Goal: Information Seeking & Learning: Learn about a topic

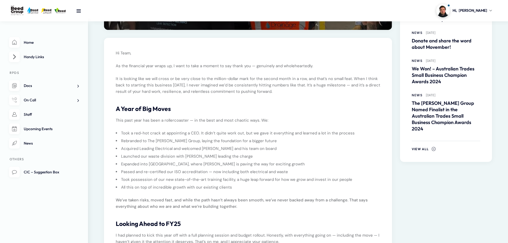
scroll to position [107, 0]
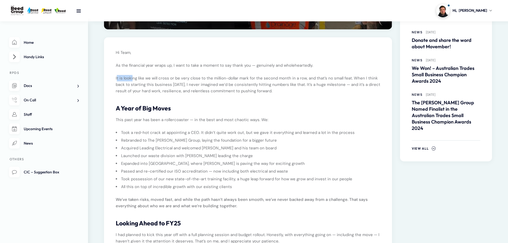
drag, startPoint x: 117, startPoint y: 78, endPoint x: 132, endPoint y: 79, distance: 14.2
click at [132, 79] on p "It is looking like we will cross or be very close to the million-dollar mark fo…" at bounding box center [248, 84] width 265 height 19
drag, startPoint x: 313, startPoint y: 86, endPoint x: 274, endPoint y: 92, distance: 39.0
click at [325, 87] on p "It is looking like we will cross or be very close to the million-dollar mark fo…" at bounding box center [248, 84] width 265 height 19
drag, startPoint x: 118, startPoint y: 119, endPoint x: 236, endPoint y: 119, distance: 118.5
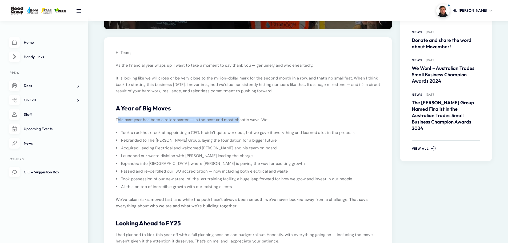
click at [236, 119] on p "This past year has been a rollercoaster — in the best and most chaotic ways. We:" at bounding box center [248, 120] width 265 height 6
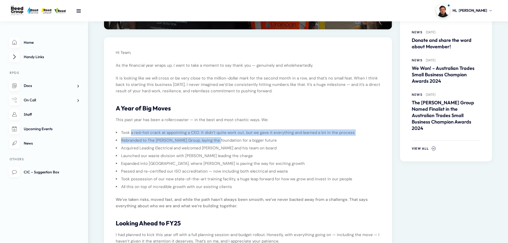
drag, startPoint x: 131, startPoint y: 132, endPoint x: 216, endPoint y: 136, distance: 85.3
click at [216, 136] on ul "Took a red-hot crack at appointing a CEO. It didn’t quite work out, but we gave…" at bounding box center [248, 159] width 265 height 61
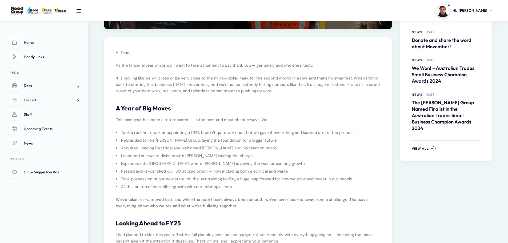
click at [124, 146] on li "Acquired Leading Electrical and welcomed [PERSON_NAME] and his team on board" at bounding box center [250, 148] width 260 height 6
drag, startPoint x: 128, startPoint y: 144, endPoint x: 254, endPoint y: 148, distance: 125.8
click at [254, 148] on li "Acquired Leading Electrical and welcomed [PERSON_NAME] and his team on board" at bounding box center [250, 148] width 260 height 6
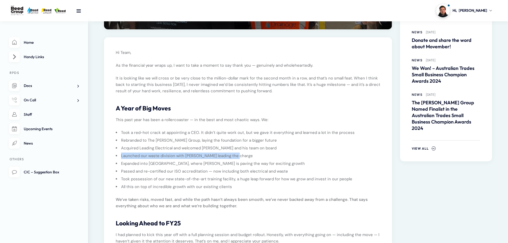
drag, startPoint x: 121, startPoint y: 157, endPoint x: 252, endPoint y: 156, distance: 131.1
click at [252, 156] on li "Launched our waste division with [PERSON_NAME] leading the charge" at bounding box center [250, 156] width 260 height 6
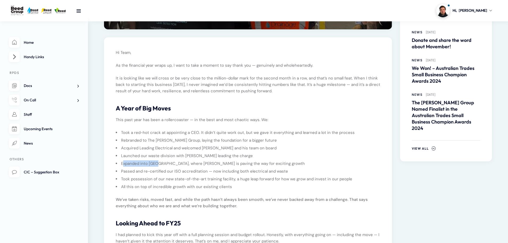
drag, startPoint x: 123, startPoint y: 164, endPoint x: 158, endPoint y: 162, distance: 34.5
click at [158, 162] on li "Expanded into [GEOGRAPHIC_DATA], where [PERSON_NAME] is paving the way for exci…" at bounding box center [250, 163] width 260 height 6
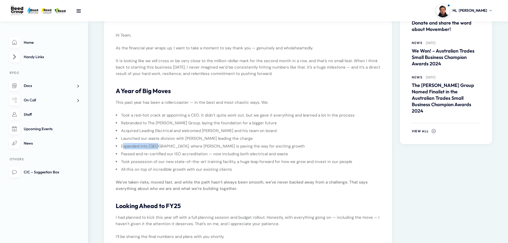
scroll to position [133, 0]
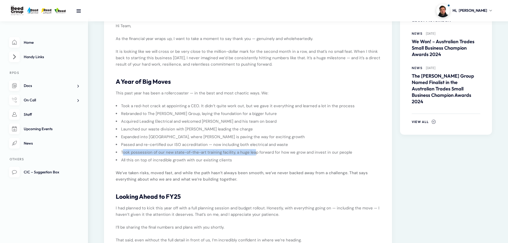
drag, startPoint x: 123, startPoint y: 152, endPoint x: 253, endPoint y: 149, distance: 130.5
click at [253, 149] on li "Took possession of our new state-of-the-art training facility, a huge leap forw…" at bounding box center [250, 152] width 260 height 6
click at [191, 163] on li "All this on top of incredible growth with our existing clients" at bounding box center [250, 160] width 260 height 6
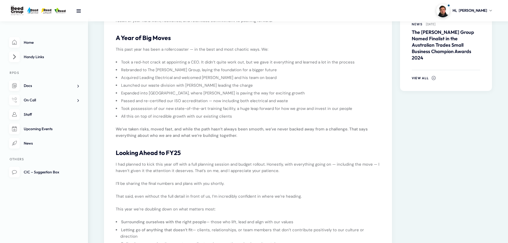
scroll to position [187, 0]
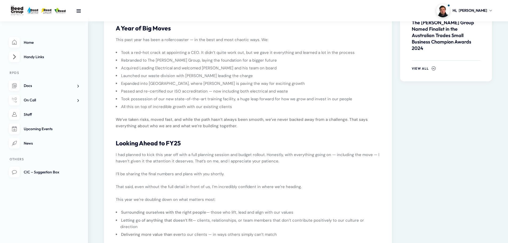
click at [113, 157] on div "Hi Team, As the financial year wraps up, I want to take a moment to say thank y…" at bounding box center [248, 125] width 273 height 313
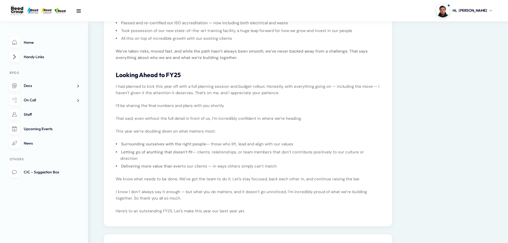
scroll to position [267, 0]
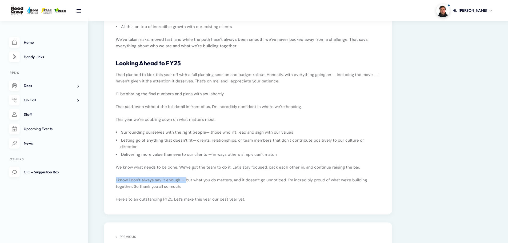
drag, startPoint x: 115, startPoint y: 173, endPoint x: 185, endPoint y: 174, distance: 69.7
click at [185, 174] on div "Hi Team, As the financial year wraps up, I want to take a moment to say thank y…" at bounding box center [248, 45] width 273 height 313
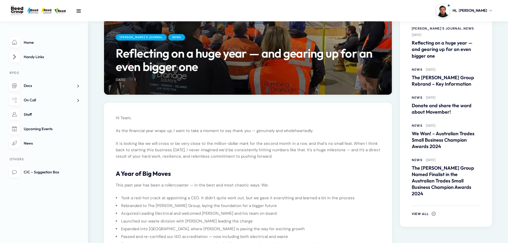
scroll to position [0, 0]
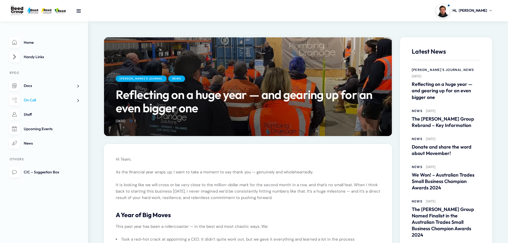
click at [77, 101] on span at bounding box center [76, 101] width 6 height 6
click at [78, 86] on span at bounding box center [76, 86] width 6 height 6
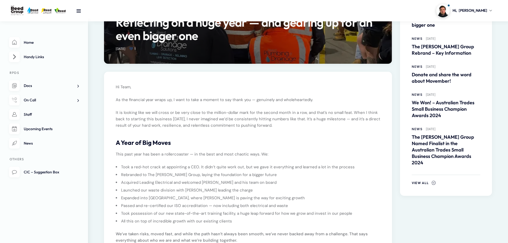
scroll to position [80, 0]
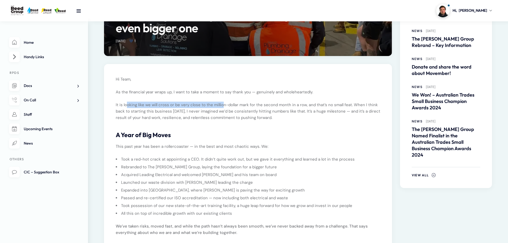
drag, startPoint x: 128, startPoint y: 103, endPoint x: 222, endPoint y: 103, distance: 94.5
click at [222, 103] on p "It is looking like we will cross or be very close to the million-dollar mark fo…" at bounding box center [248, 111] width 265 height 19
click at [215, 106] on p "It is looking like we will cross or be very close to the million-dollar mark fo…" at bounding box center [248, 111] width 265 height 19
click at [213, 110] on p "It is looking like we will cross or be very close to the million-dollar mark fo…" at bounding box center [248, 111] width 265 height 19
drag, startPoint x: 212, startPoint y: 105, endPoint x: 247, endPoint y: 106, distance: 35.3
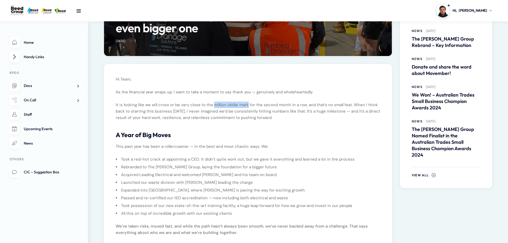
click at [247, 106] on p "It is looking like we will cross or be very close to the million-dollar mark fo…" at bounding box center [248, 111] width 265 height 19
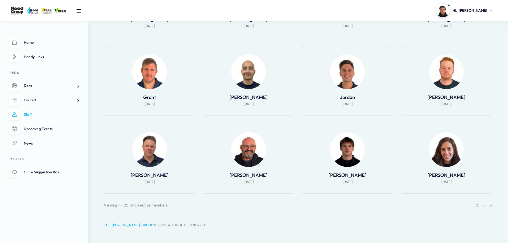
scroll to position [336, 0]
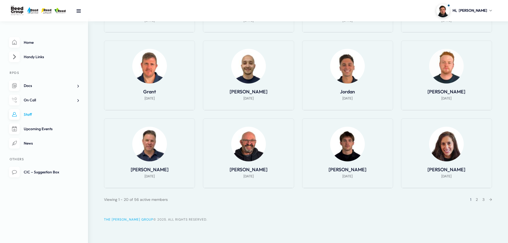
click at [484, 199] on div "1 2 3 →" at bounding box center [479, 199] width 25 height 6
click at [483, 199] on link "3" at bounding box center [484, 199] width 2 height 5
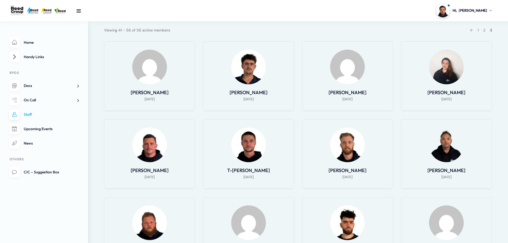
scroll to position [98, 0]
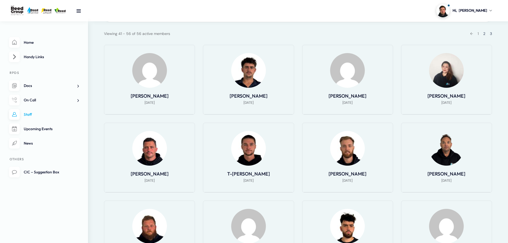
click at [485, 34] on link "2" at bounding box center [485, 33] width 2 height 5
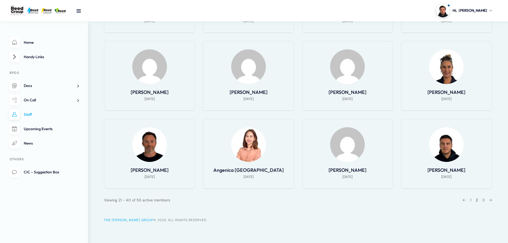
scroll to position [336, 0]
click at [471, 199] on link "1" at bounding box center [471, 199] width 1 height 5
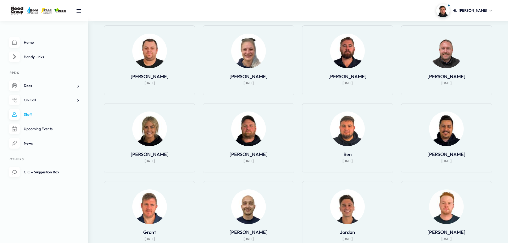
scroll to position [149, 0]
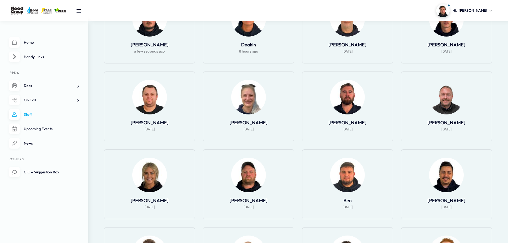
click at [348, 181] on img at bounding box center [347, 175] width 35 height 35
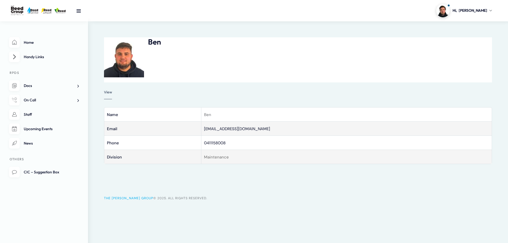
click at [37, 54] on link "Handy Links" at bounding box center [44, 57] width 70 height 11
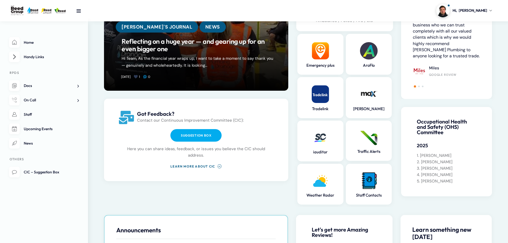
scroll to position [80, 0]
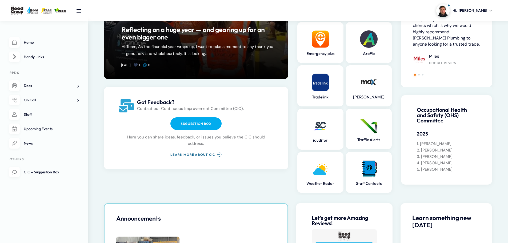
click at [418, 75] on div at bounding box center [447, 74] width 68 height 2
click at [419, 75] on span "Go to slide 2" at bounding box center [419, 75] width 2 height 2
click at [423, 74] on span "Go to slide 3" at bounding box center [423, 75] width 2 height 2
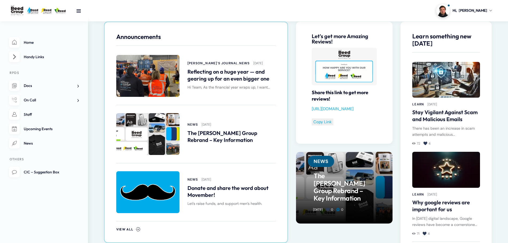
scroll to position [267, 0]
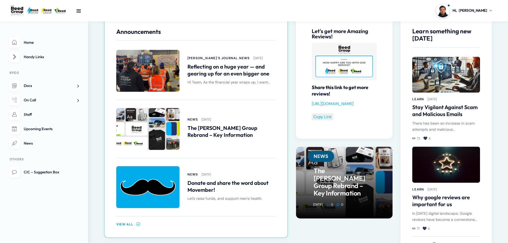
click at [128, 222] on span "View All" at bounding box center [124, 224] width 17 height 4
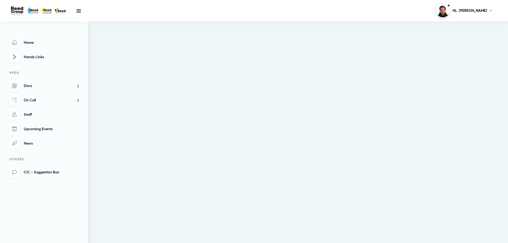
scroll to position [53, 0]
